Goal: Information Seeking & Learning: Learn about a topic

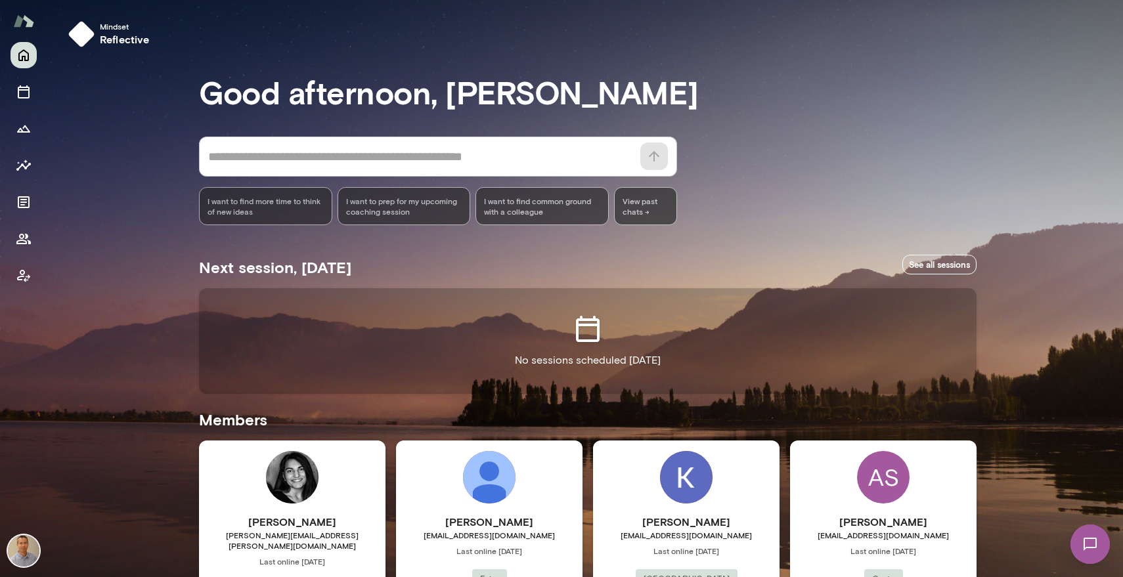
click at [686, 509] on div "[PERSON_NAME] [EMAIL_ADDRESS][DOMAIN_NAME] Last online [DATE] Juniper Square Bu…" at bounding box center [686, 564] width 187 height 246
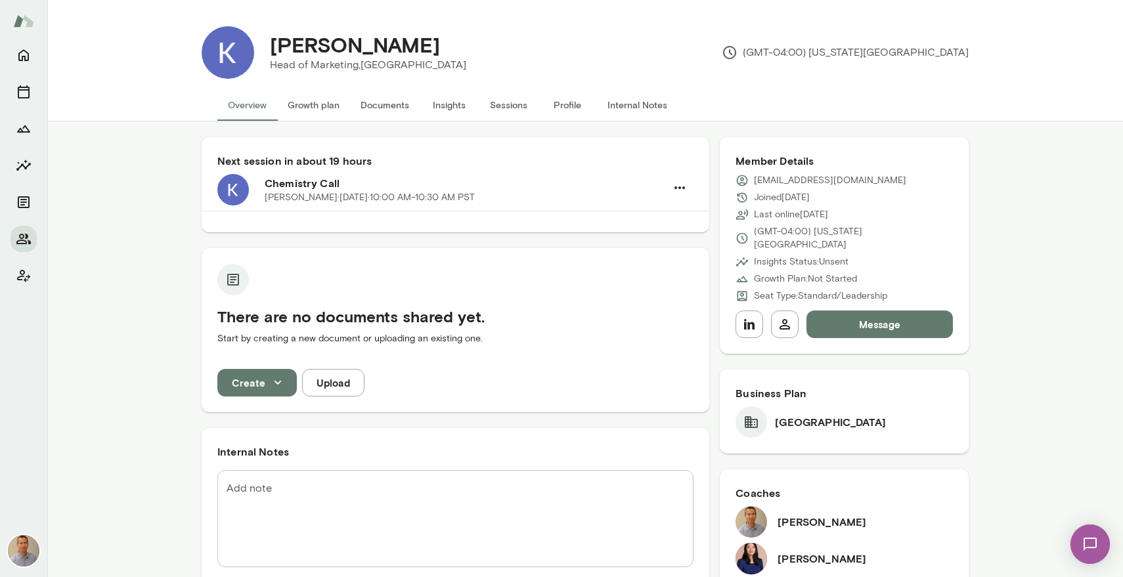
click at [569, 108] on button "Profile" at bounding box center [567, 105] width 59 height 32
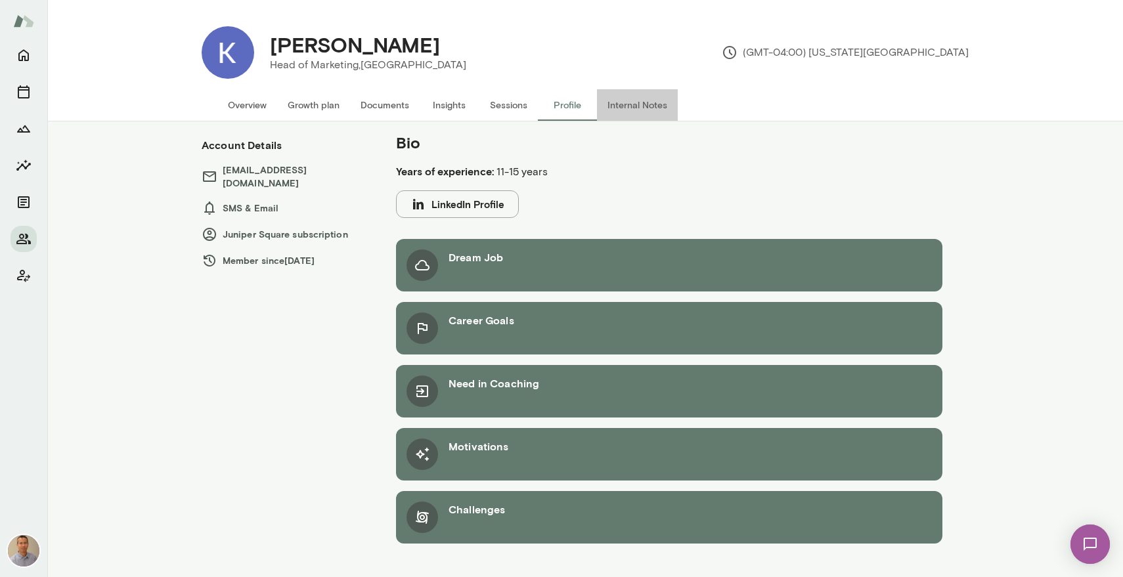
click at [640, 106] on button "Internal Notes" at bounding box center [637, 105] width 81 height 32
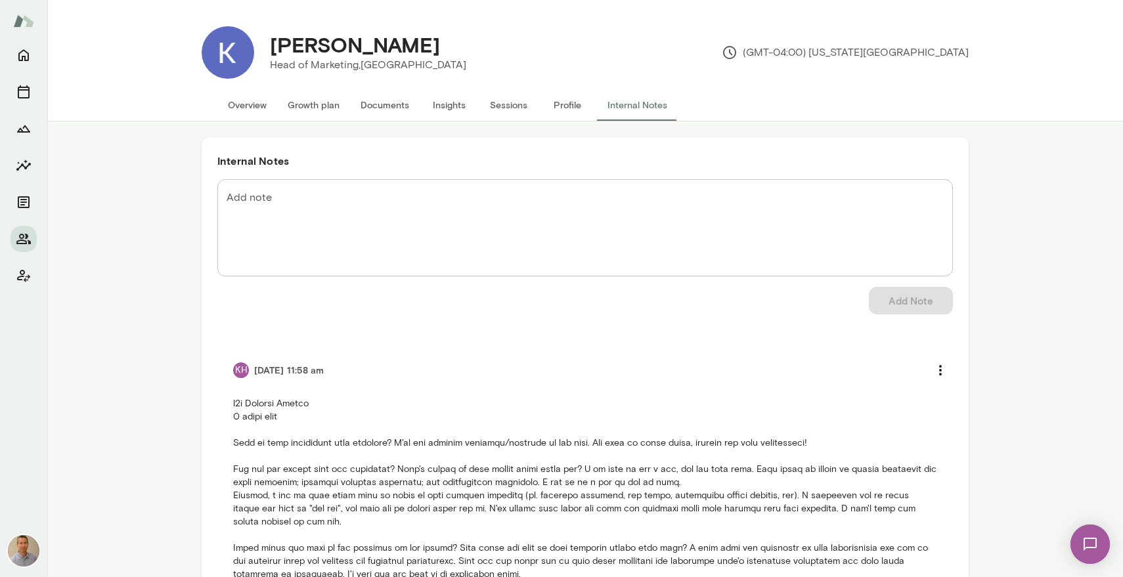
click at [249, 431] on p at bounding box center [585, 554] width 704 height 315
click at [560, 99] on button "Profile" at bounding box center [567, 105] width 59 height 32
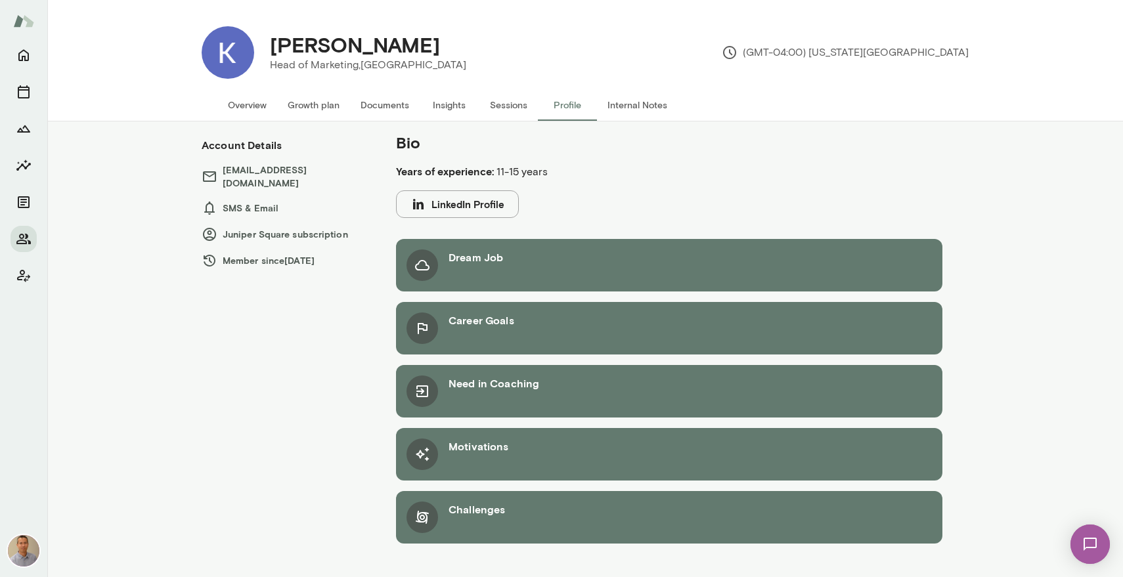
click at [274, 323] on div "Bio Years of experience: 11-15 years LinkedIn Profile Dream Job Career Goals Ne…" at bounding box center [585, 343] width 788 height 443
click at [336, 414] on div "Bio Years of experience: 11-15 years LinkedIn Profile Dream Job Career Goals Ne…" at bounding box center [585, 343] width 788 height 443
